Goal: Find specific page/section: Find specific page/section

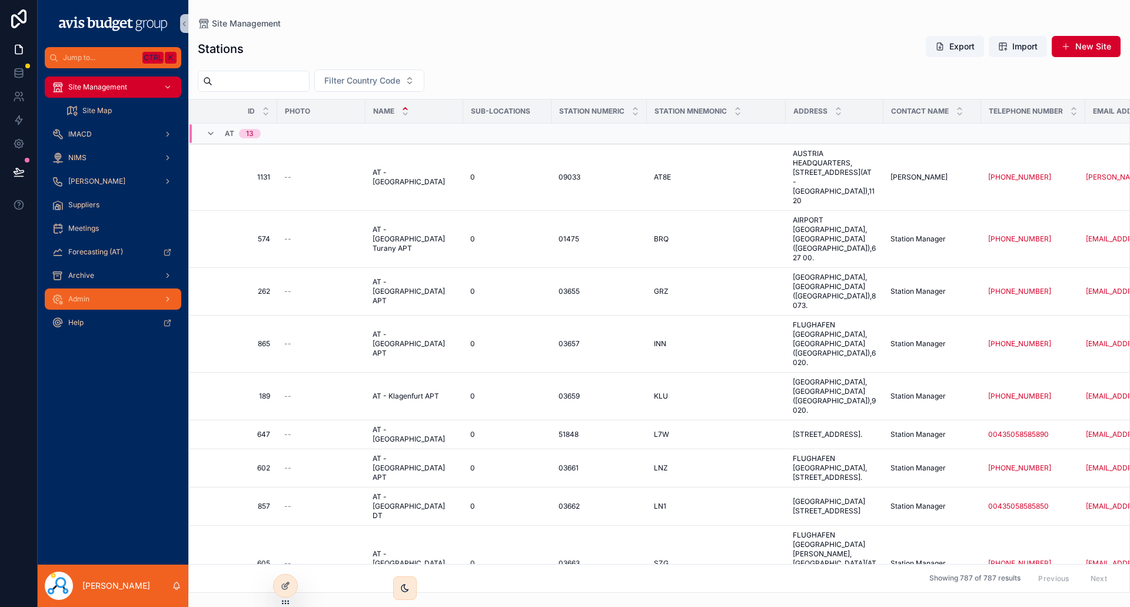
click at [87, 301] on span "Admin" at bounding box center [78, 298] width 21 height 9
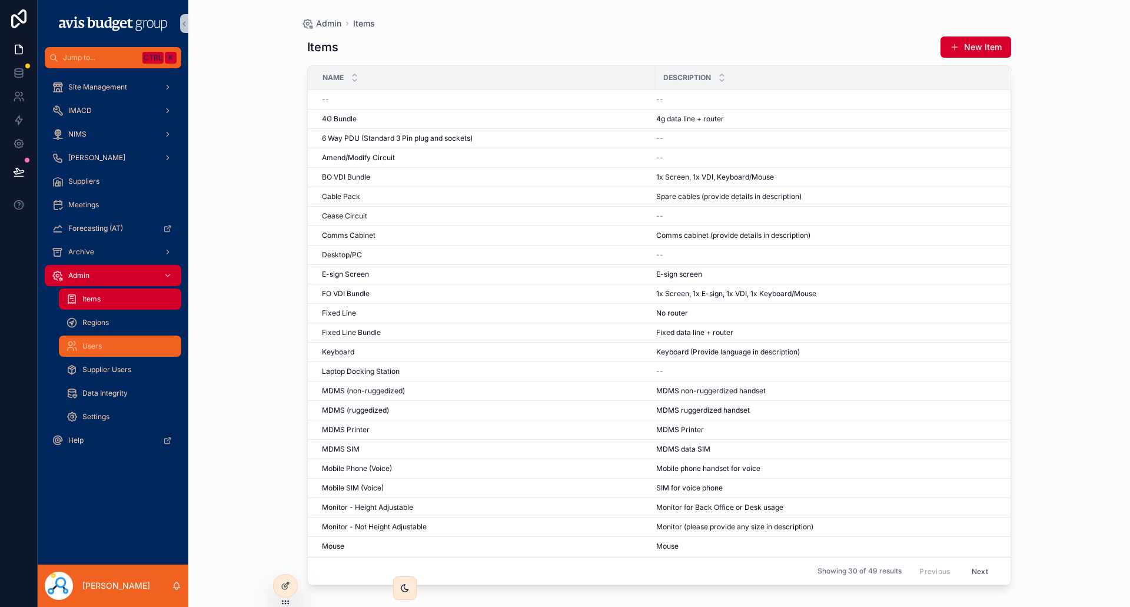
click at [97, 341] on span "Users" at bounding box center [91, 345] width 19 height 9
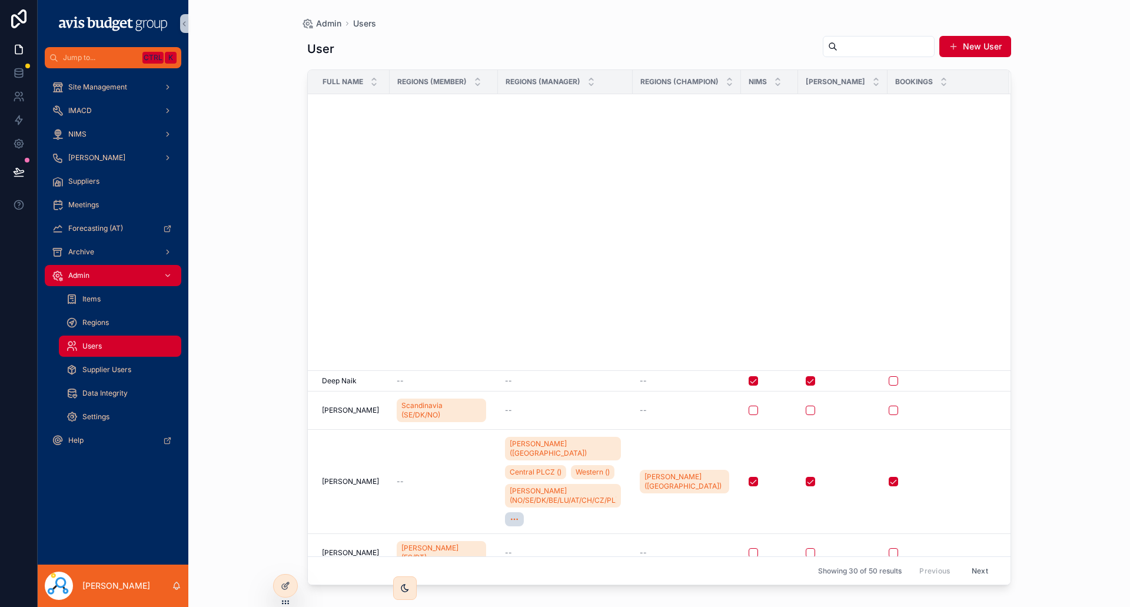
scroll to position [672, 0]
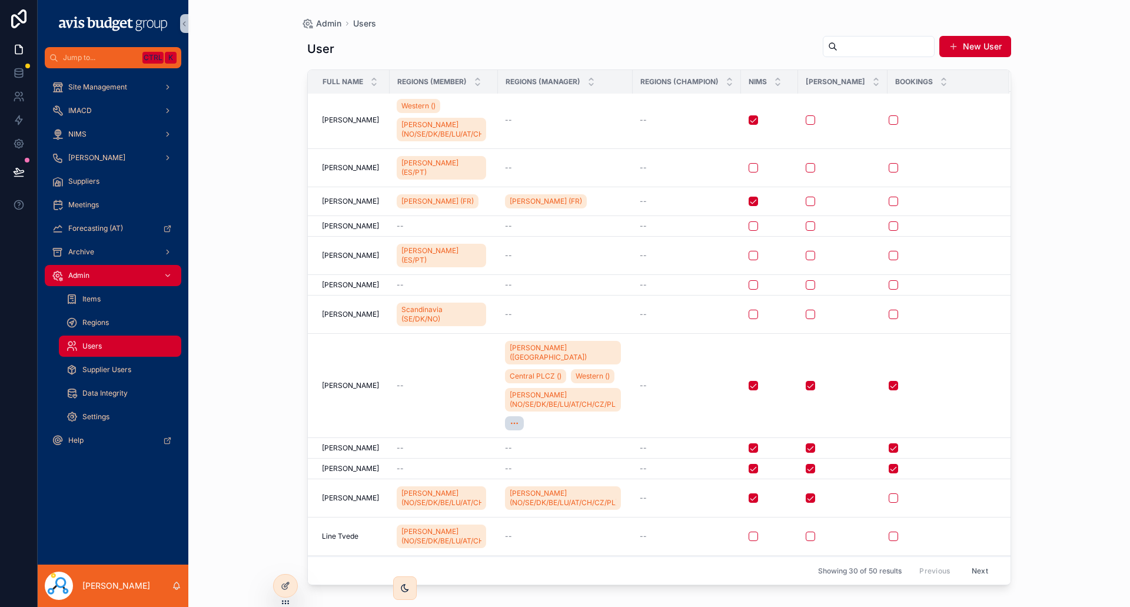
click at [967, 570] on button "Next" at bounding box center [979, 570] width 33 height 18
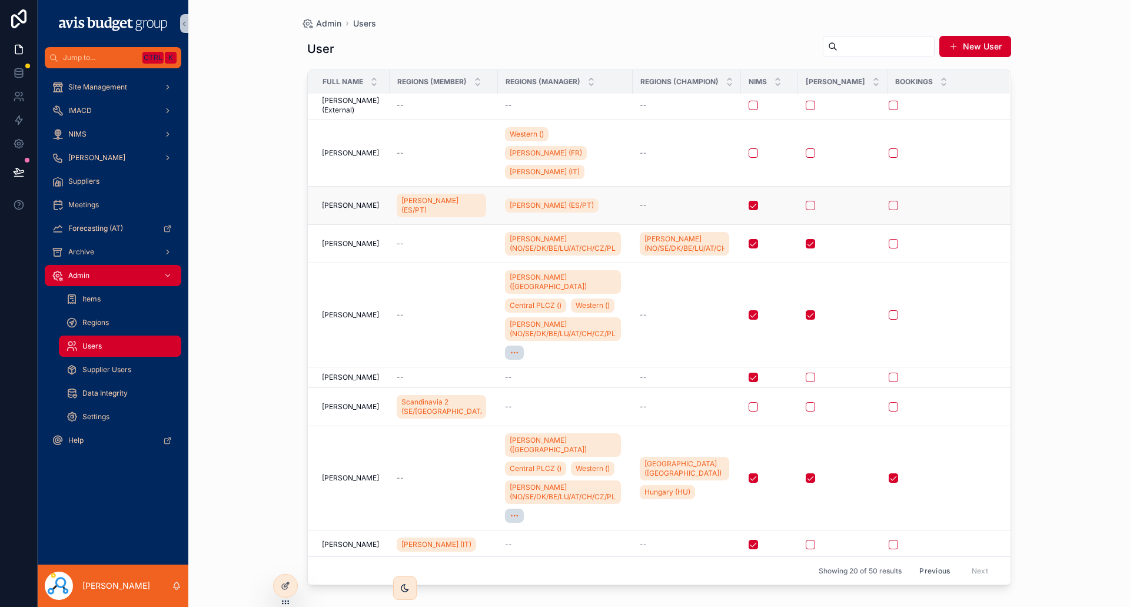
scroll to position [319, 0]
